Goal: Task Accomplishment & Management: Complete application form

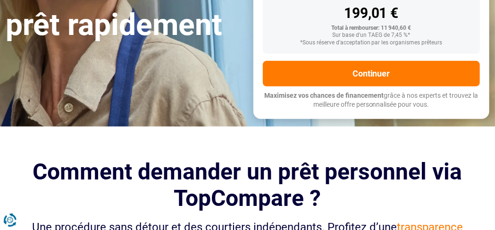
scroll to position [255, 0]
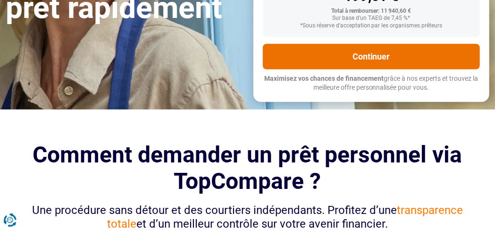
click at [415, 64] on button "Continuer" at bounding box center [372, 56] width 218 height 25
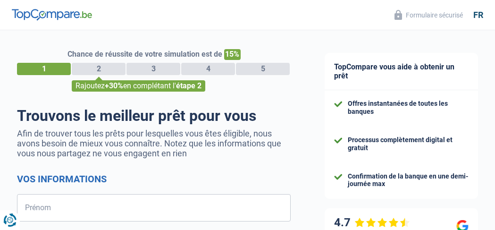
select select "32"
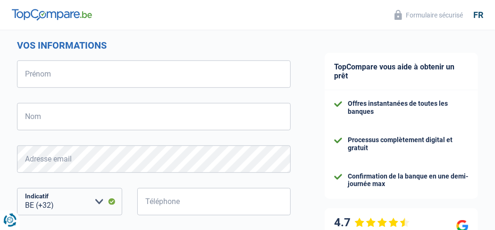
scroll to position [165, 0]
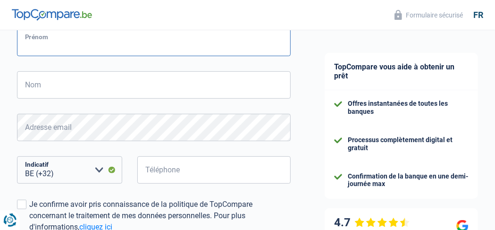
click at [66, 48] on input "Prénom" at bounding box center [154, 42] width 274 height 27
type input "carine"
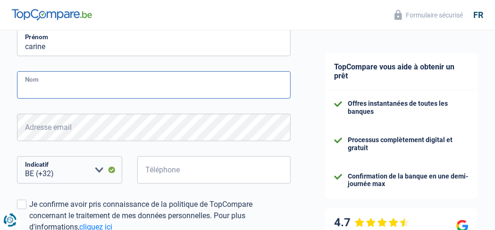
click at [51, 87] on input "Nom" at bounding box center [154, 84] width 274 height 27
type input "lengele"
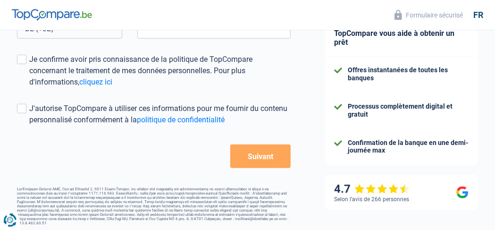
scroll to position [311, 0]
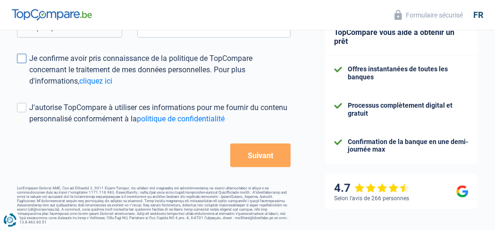
click at [22, 60] on span at bounding box center [21, 58] width 9 height 9
click at [29, 87] on input "Je confirme avoir pris connaissance de la politique de TopCompare concernant le…" at bounding box center [29, 87] width 0 height 0
click at [257, 160] on button "Suivant" at bounding box center [260, 155] width 60 height 24
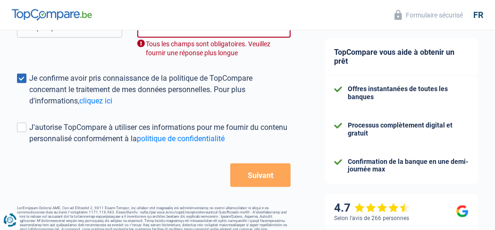
scroll to position [291, 0]
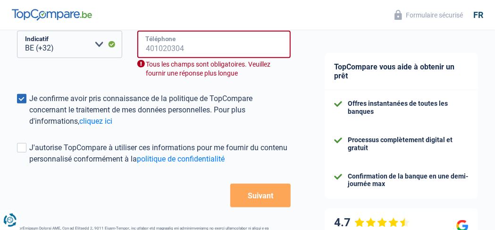
click at [208, 42] on input "Téléphone" at bounding box center [213, 44] width 153 height 27
click at [204, 53] on input "Téléphone" at bounding box center [213, 44] width 153 height 27
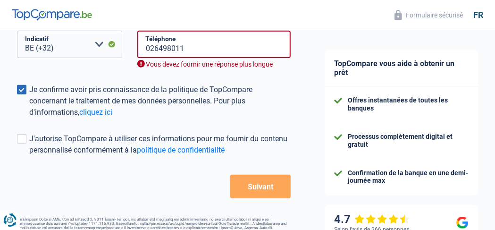
click at [265, 197] on button "Suivant" at bounding box center [260, 187] width 60 height 24
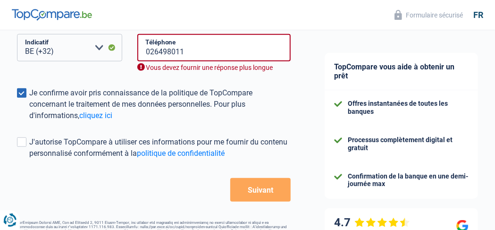
click at [268, 197] on button "Suivant" at bounding box center [260, 190] width 60 height 24
click at [87, 49] on select "BE (+32) LU (+352) Veuillez sélectionner une option" at bounding box center [69, 47] width 105 height 27
click at [17, 35] on select "BE (+32) LU (+352) Veuillez sélectionner une option" at bounding box center [69, 47] width 105 height 27
click at [99, 49] on select "BE (+32) LU (+352) Veuillez sélectionner une option" at bounding box center [69, 47] width 105 height 27
click at [17, 35] on select "BE (+32) LU (+352) Veuillez sélectionner une option" at bounding box center [69, 47] width 105 height 27
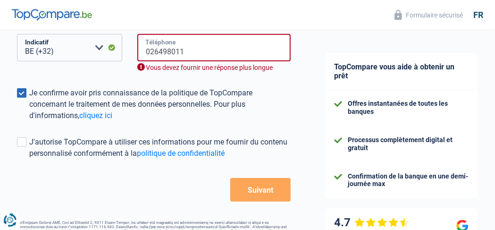
click at [252, 50] on input "026498011" at bounding box center [213, 47] width 153 height 27
click at [248, 193] on button "Suivant" at bounding box center [260, 190] width 60 height 24
click at [250, 193] on button "Suivant" at bounding box center [260, 190] width 60 height 24
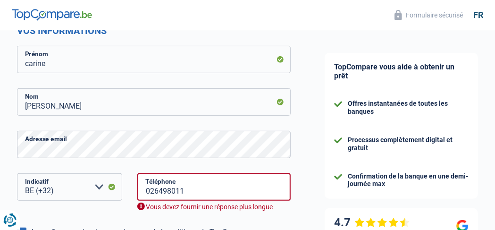
scroll to position [147, 0]
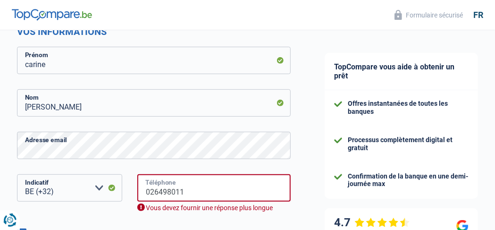
click at [218, 193] on input "026498011" at bounding box center [213, 187] width 153 height 27
type input "0"
type input "026498011"
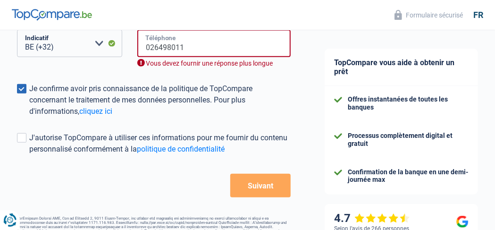
scroll to position [312, 0]
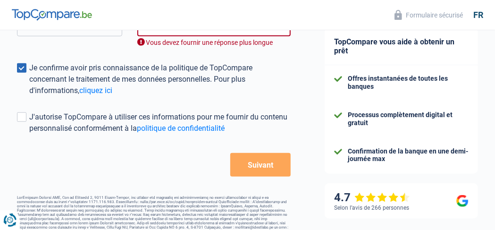
click at [256, 170] on button "Suivant" at bounding box center [260, 165] width 60 height 24
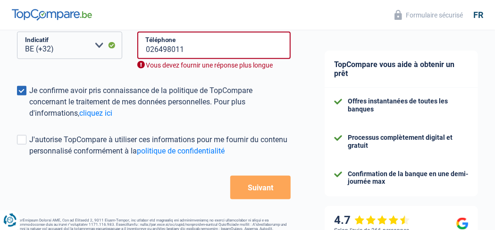
scroll to position [287, 0]
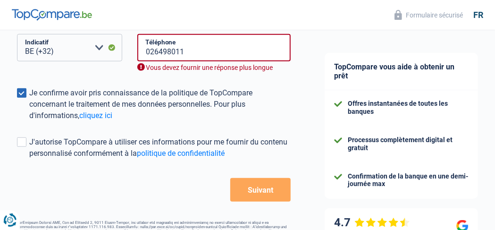
click at [259, 186] on button "Suivant" at bounding box center [260, 190] width 60 height 24
click at [217, 54] on input "026498011" at bounding box center [213, 47] width 153 height 27
click at [155, 53] on input "026498011" at bounding box center [213, 47] width 153 height 27
click at [197, 55] on input "026498011" at bounding box center [213, 47] width 153 height 27
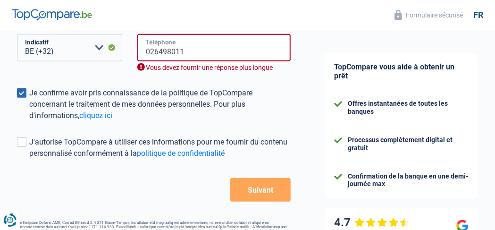
click at [154, 51] on input "026498011" at bounding box center [213, 47] width 153 height 27
click at [100, 120] on link "cliquez ici" at bounding box center [95, 115] width 33 height 9
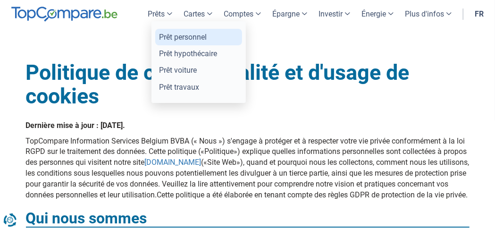
click at [177, 39] on link "Prêt personnel" at bounding box center [198, 37] width 87 height 17
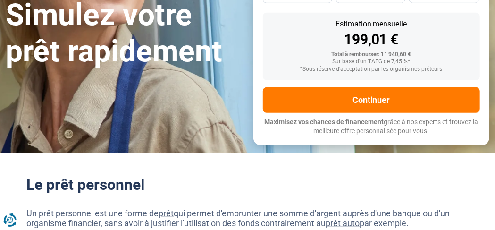
scroll to position [223, 0]
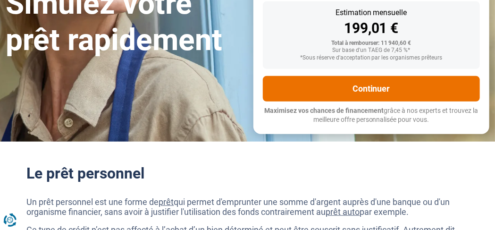
click at [402, 90] on button "Continuer" at bounding box center [372, 88] width 218 height 25
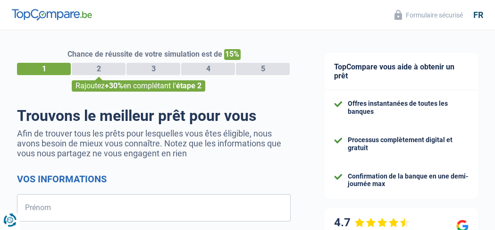
select select "32"
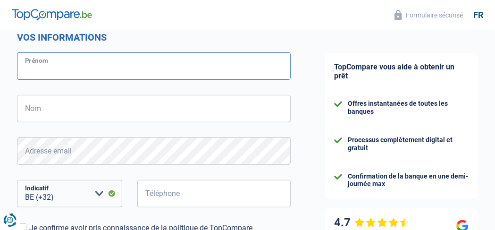
click at [109, 67] on input "Prénom" at bounding box center [154, 65] width 274 height 27
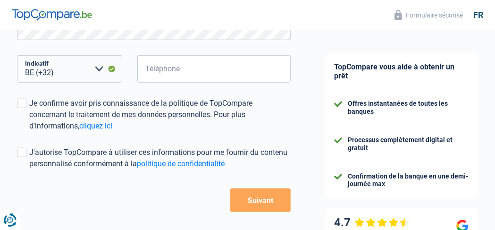
scroll to position [311, 0]
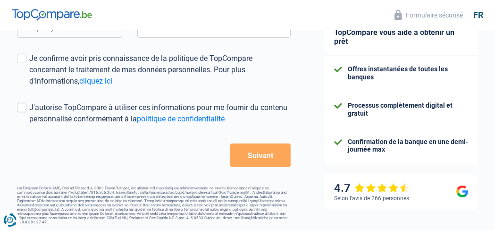
type input "carine"
click at [276, 151] on button "Suivant" at bounding box center [260, 155] width 60 height 24
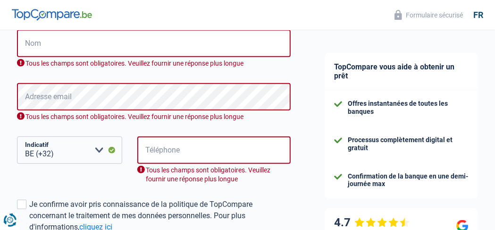
scroll to position [206, 0]
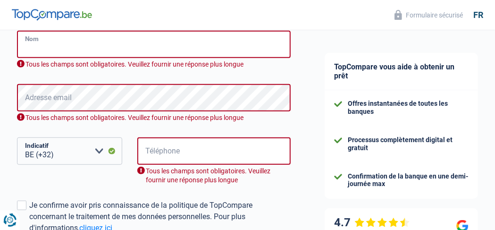
click at [131, 48] on input "Nom" at bounding box center [154, 44] width 274 height 27
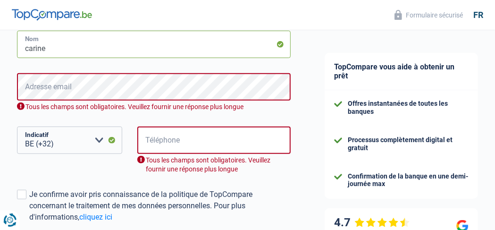
type input "carine"
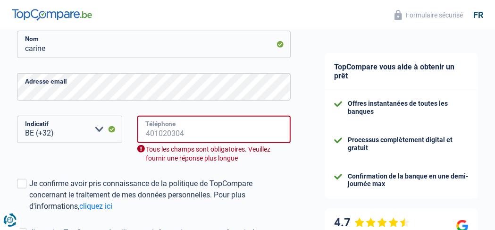
click at [205, 134] on input "Téléphone" at bounding box center [213, 129] width 153 height 27
type input "2"
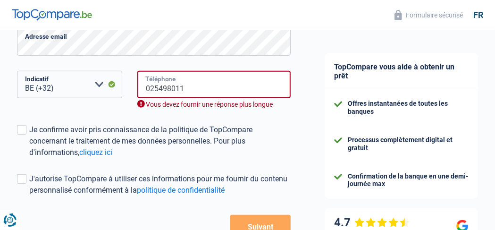
scroll to position [253, 0]
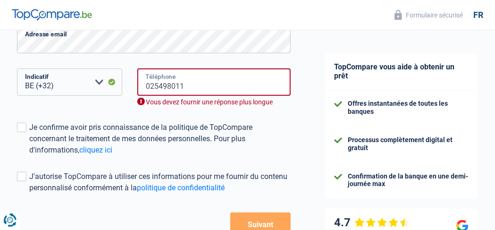
type input "025498011"
click at [101, 84] on select "BE (+32) LU (+352) Veuillez sélectionner une option" at bounding box center [69, 81] width 105 height 27
click at [17, 70] on select "BE (+32) LU (+352) Veuillez sélectionner une option" at bounding box center [69, 81] width 105 height 27
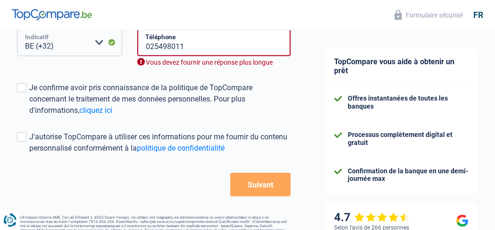
scroll to position [322, 0]
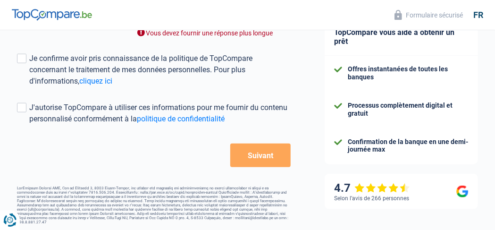
click at [263, 159] on button "Suivant" at bounding box center [260, 155] width 60 height 24
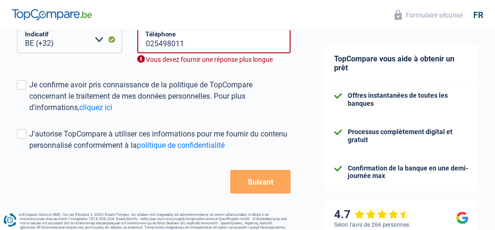
scroll to position [287, 0]
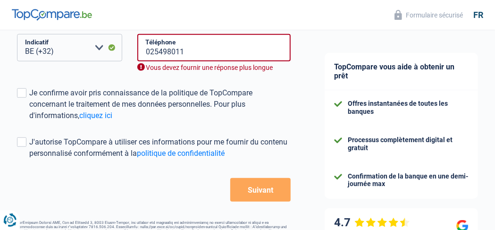
click at [261, 194] on button "Suivant" at bounding box center [260, 190] width 60 height 24
